Goal: Information Seeking & Learning: Learn about a topic

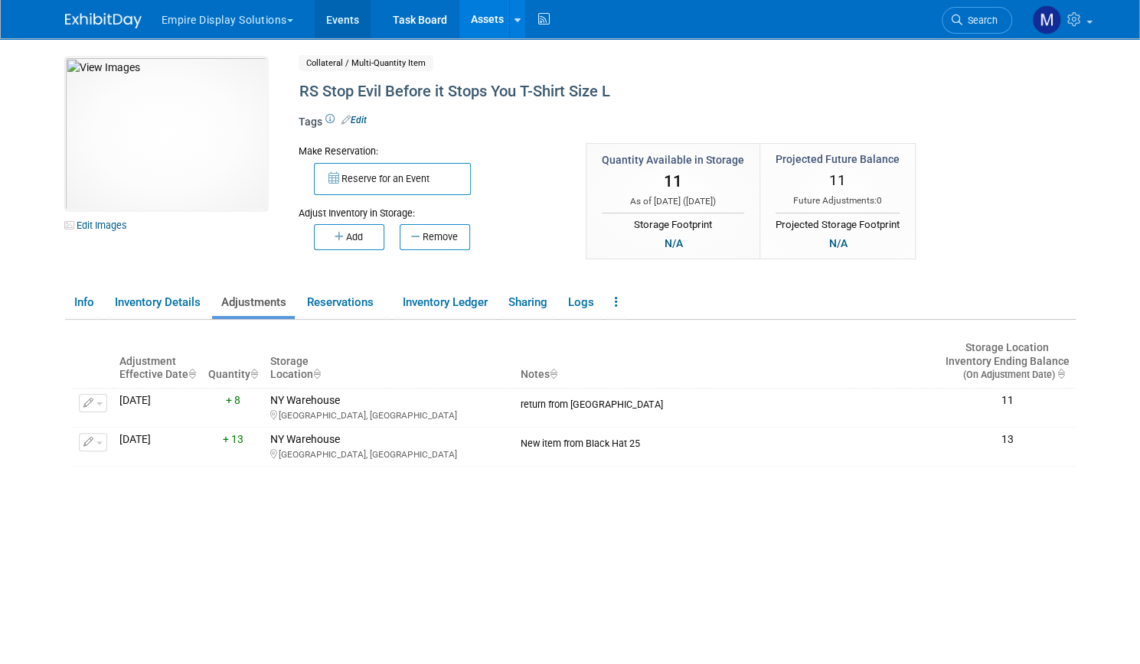
click at [328, 18] on link "Events" at bounding box center [343, 19] width 56 height 38
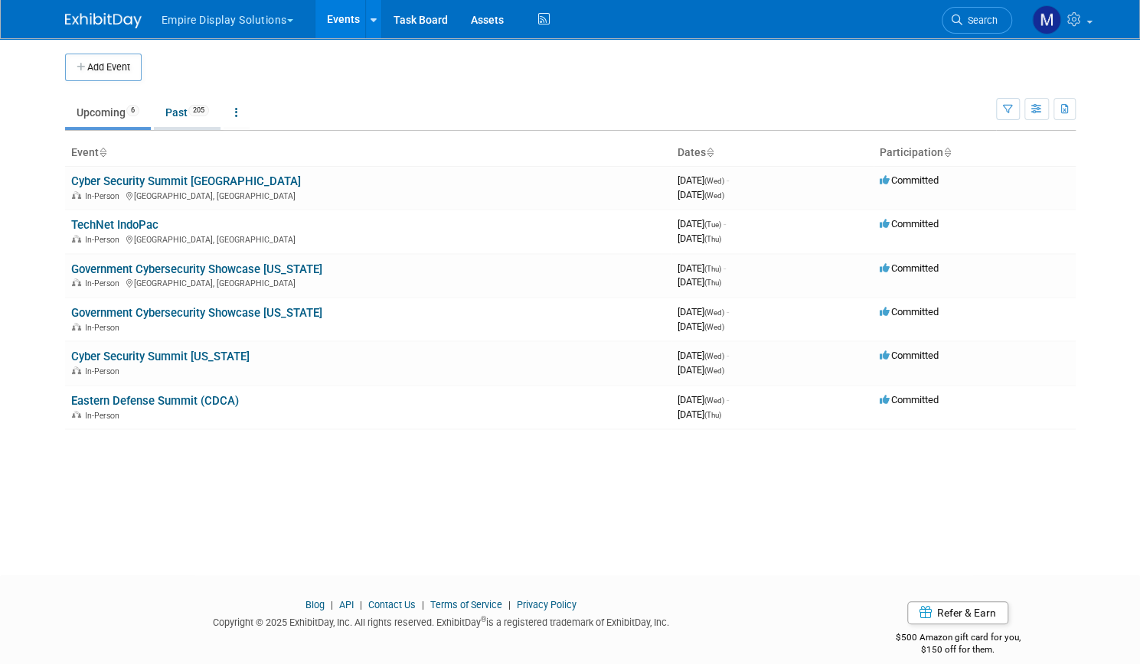
click at [166, 119] on link "Past 205" at bounding box center [187, 112] width 67 height 29
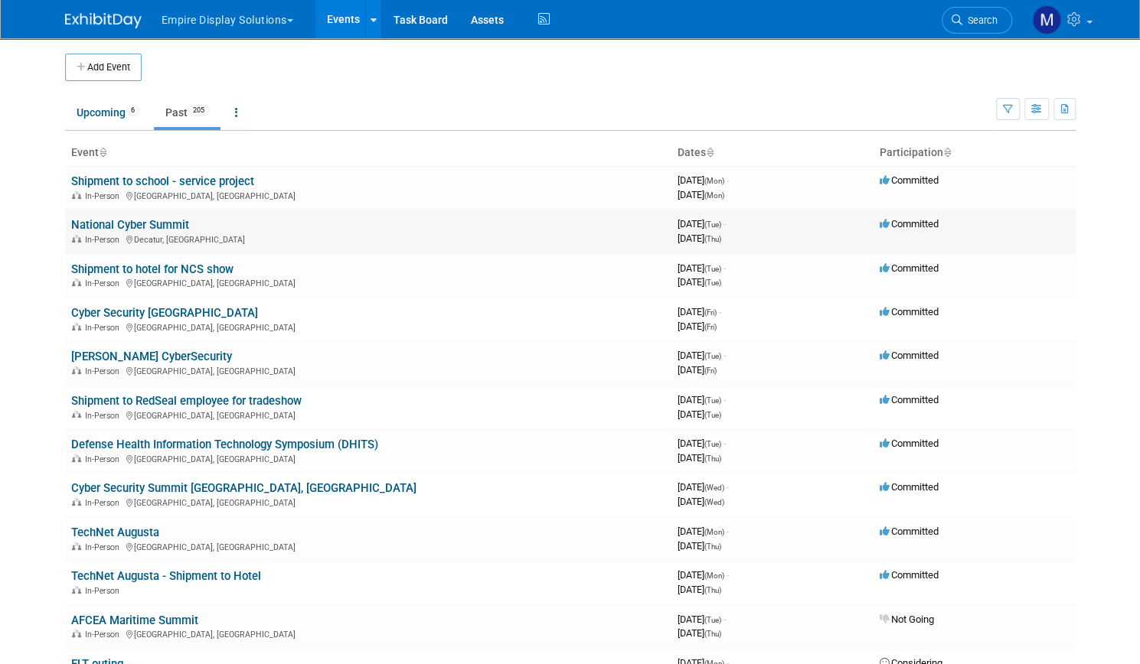
click at [139, 220] on link "National Cyber Summit" at bounding box center [130, 225] width 118 height 14
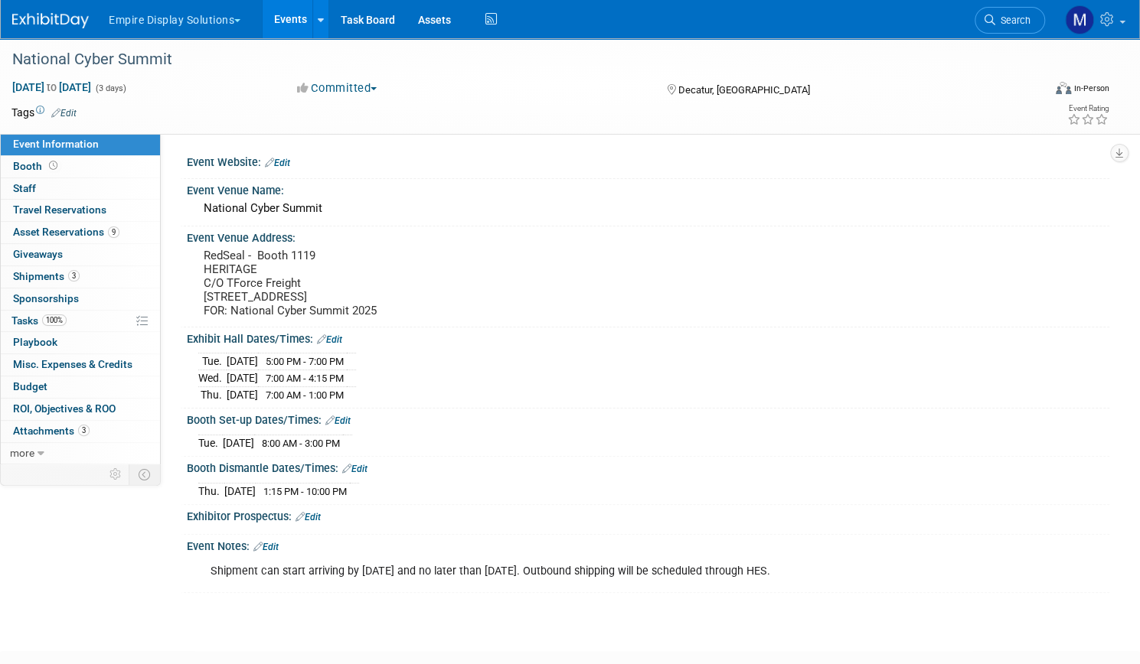
click at [252, 24] on button "Empire Display Solutions" at bounding box center [183, 17] width 152 height 34
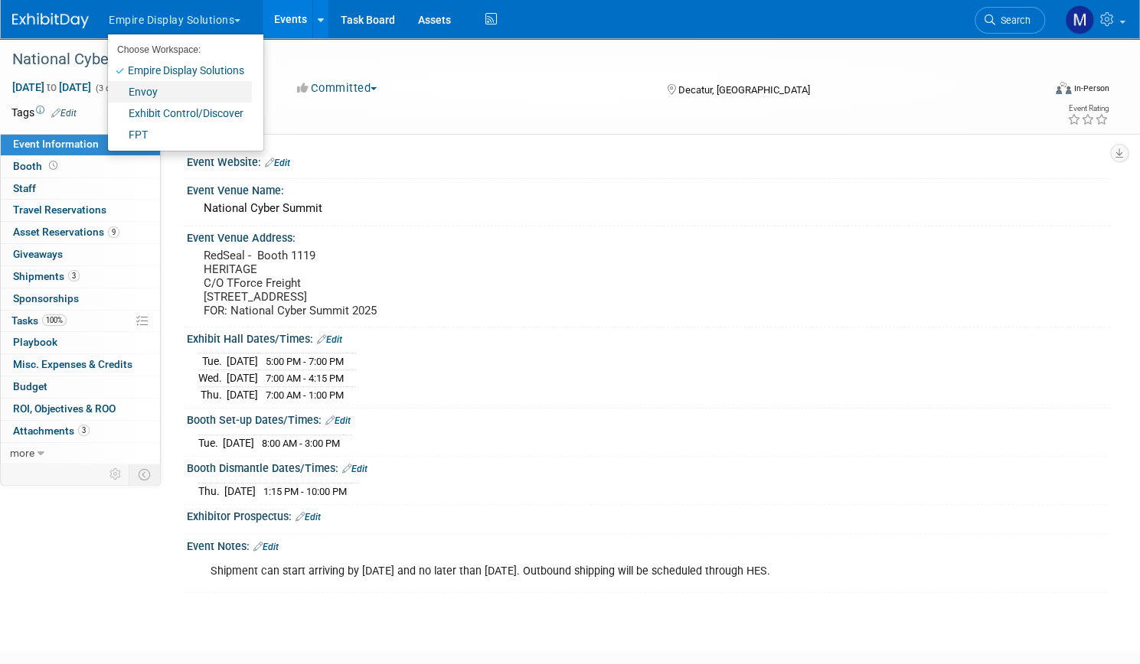
click at [227, 96] on link "Envoy" at bounding box center [180, 91] width 144 height 21
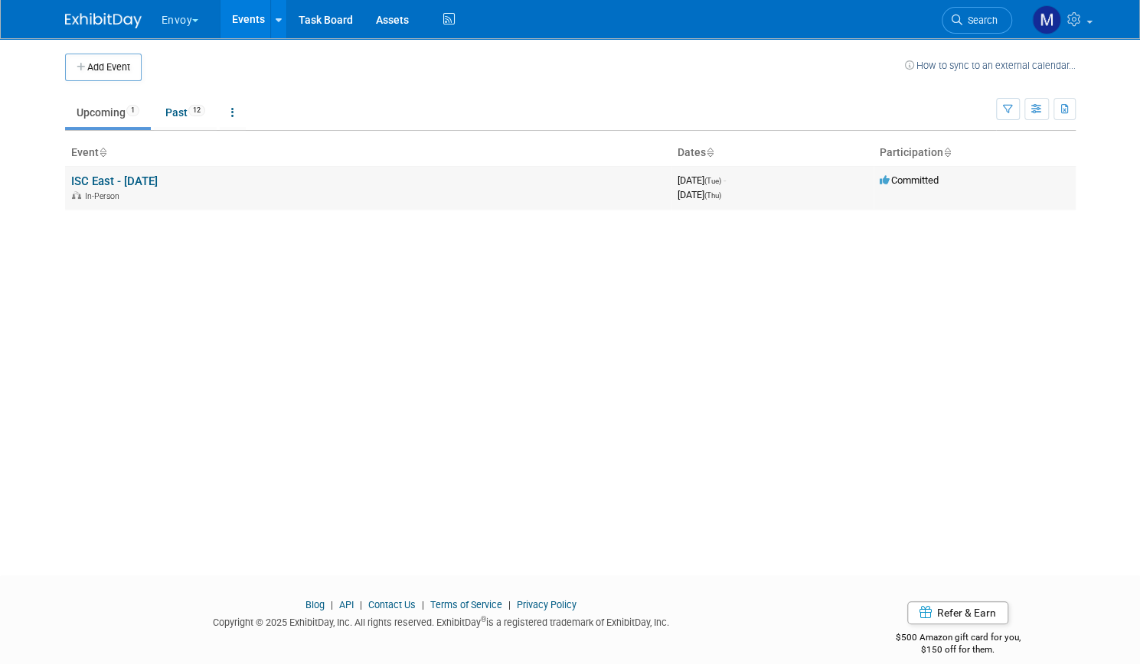
click at [131, 177] on link "ISC East - [DATE]" at bounding box center [114, 182] width 86 height 14
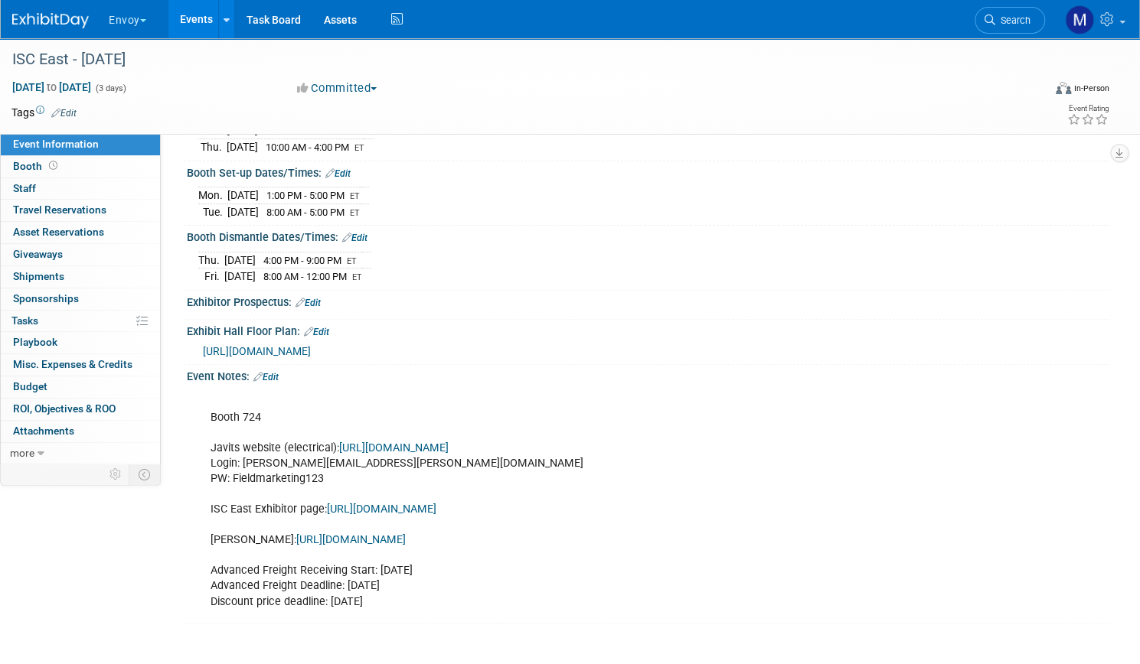
scroll to position [190, 0]
click at [436, 503] on link "[URL][DOMAIN_NAME]" at bounding box center [381, 509] width 109 height 13
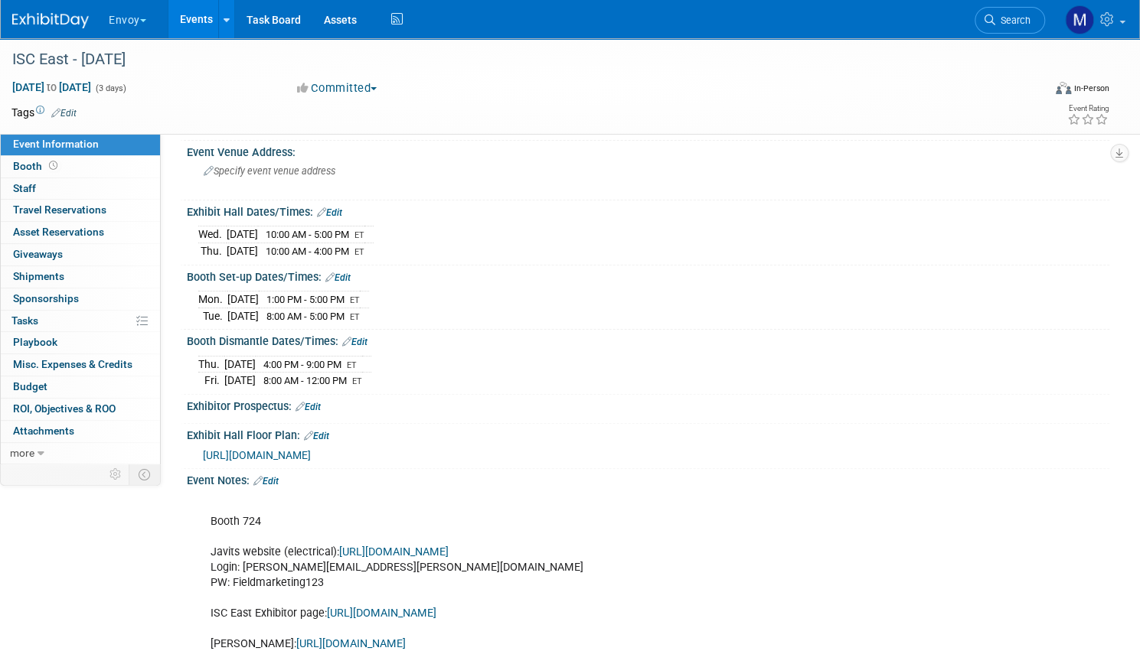
scroll to position [0, 0]
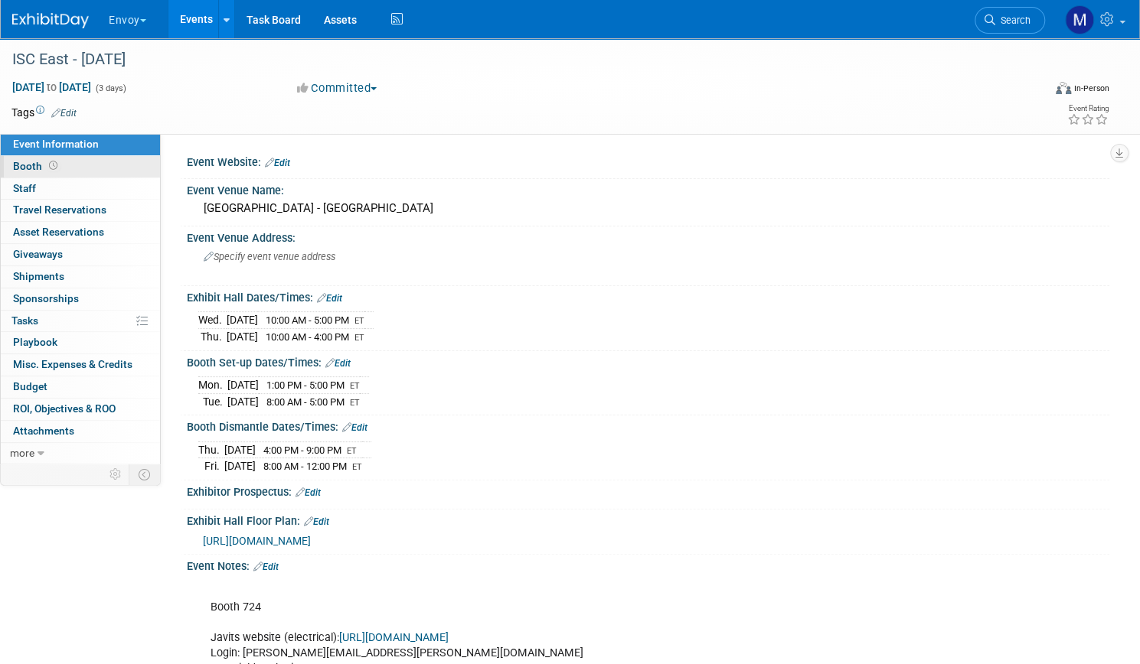
click at [60, 169] on span "Booth" at bounding box center [36, 166] width 47 height 12
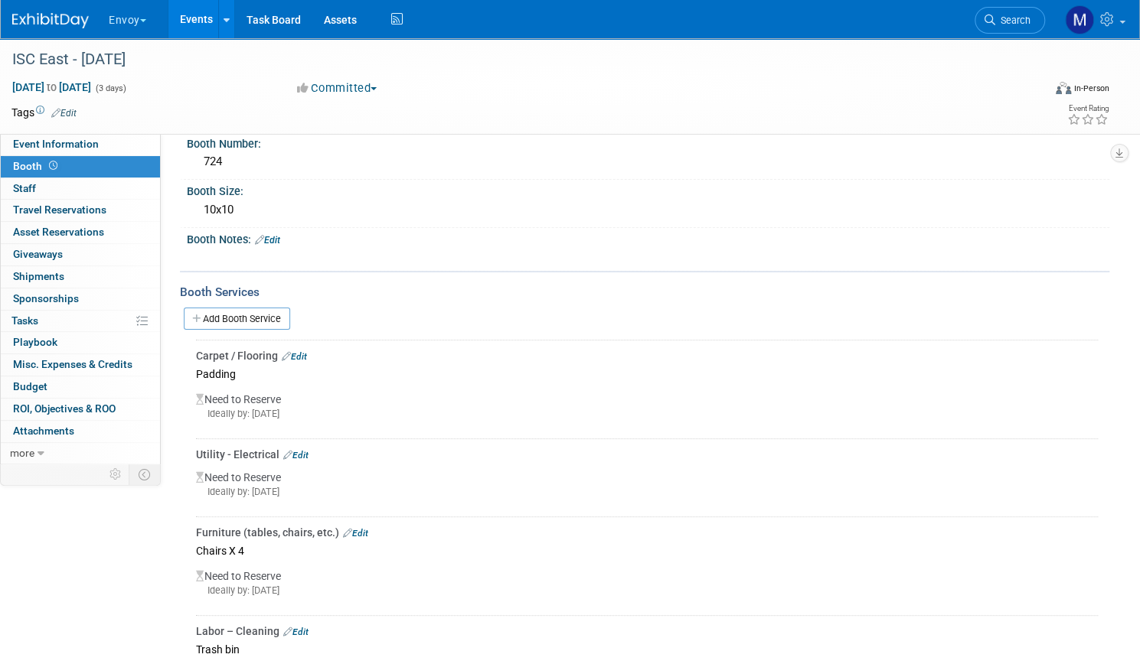
scroll to position [45, 0]
